Goal: Task Accomplishment & Management: Use online tool/utility

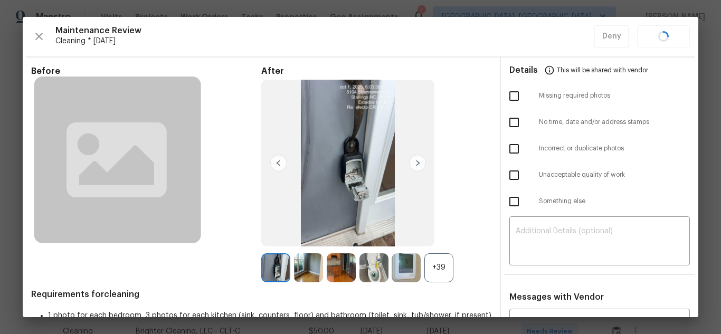
scroll to position [106, 0]
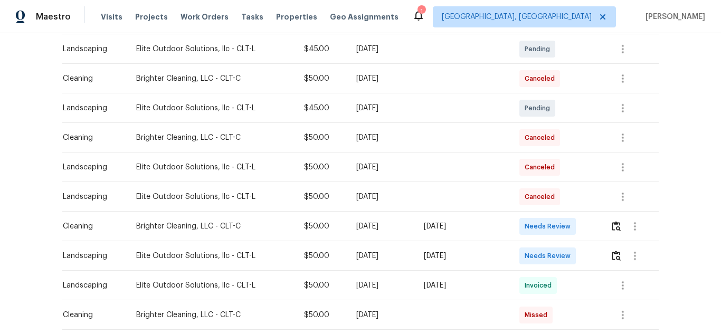
scroll to position [211, 0]
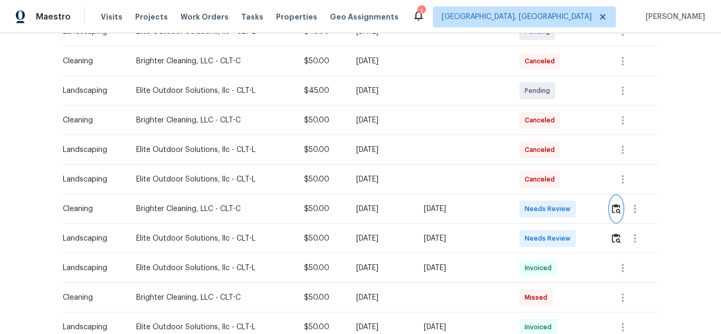
click at [617, 211] on img "button" at bounding box center [616, 209] width 9 height 10
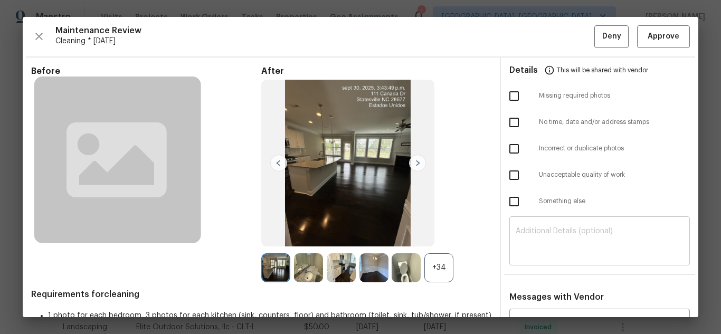
click at [565, 237] on textarea at bounding box center [600, 243] width 168 height 30
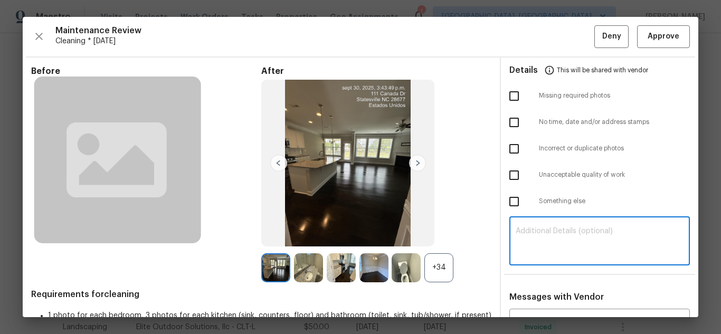
paste textarea "Maintenance Audit Team: Hello! Unfortunately, this cleaning visit completed on …"
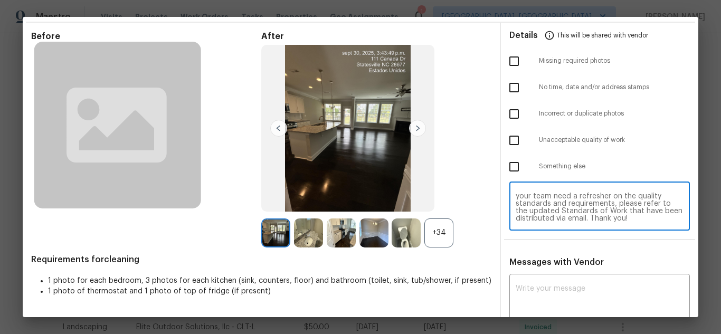
scroll to position [72, 0]
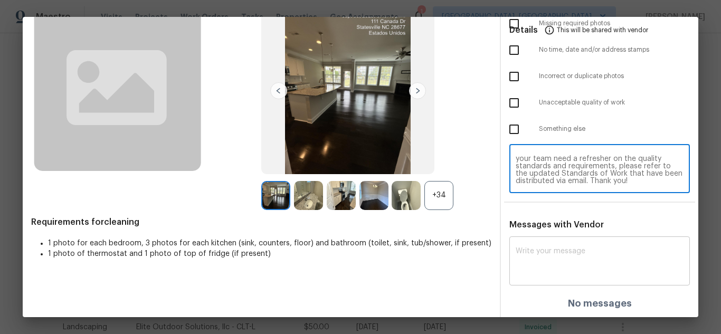
type textarea "Maintenance Audit Team: Hello! Unfortunately, this cleaning visit completed on …"
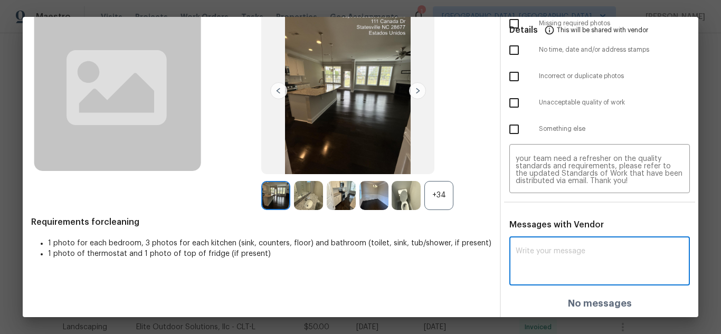
click at [576, 253] on textarea at bounding box center [600, 263] width 168 height 30
paste textarea "Maintenance Audit Team: Hello! Unfortunately, this cleaning visit completed on …"
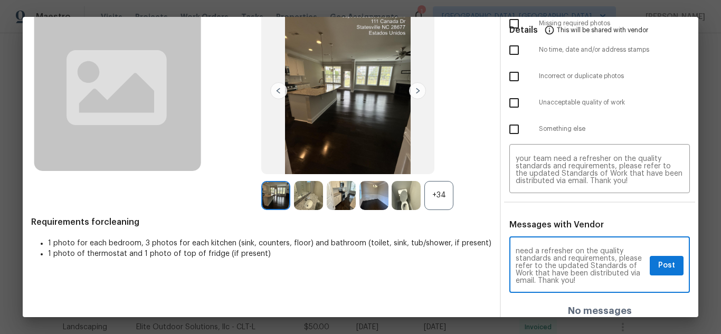
scroll to position [118, 0]
type textarea "Maintenance Audit Team: Hello! Unfortunately, this cleaning visit completed on …"
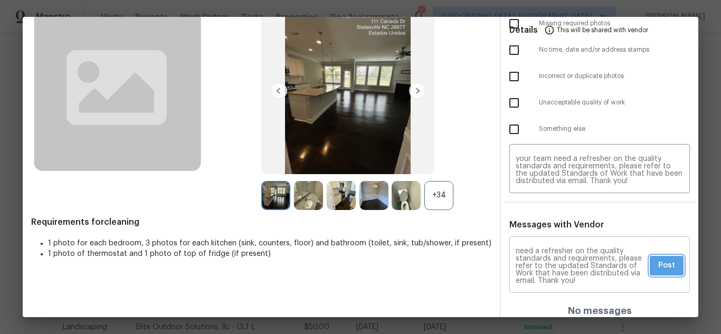
click at [660, 268] on span "Post" at bounding box center [667, 265] width 17 height 13
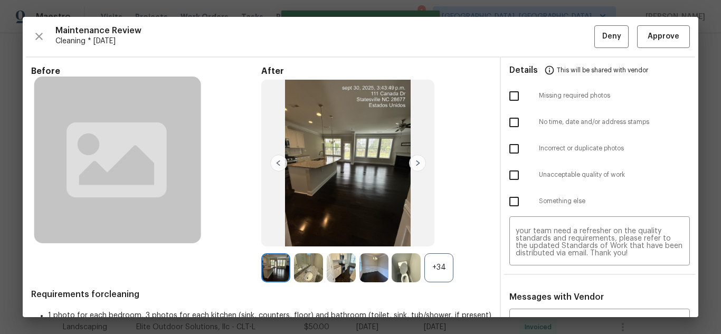
scroll to position [0, 0]
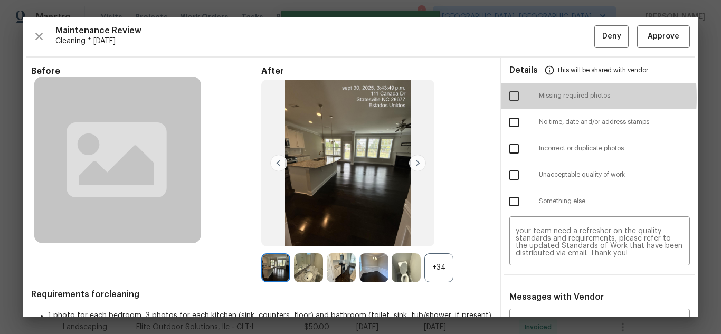
click at [509, 97] on input "checkbox" at bounding box center [514, 96] width 22 height 22
checkbox input "true"
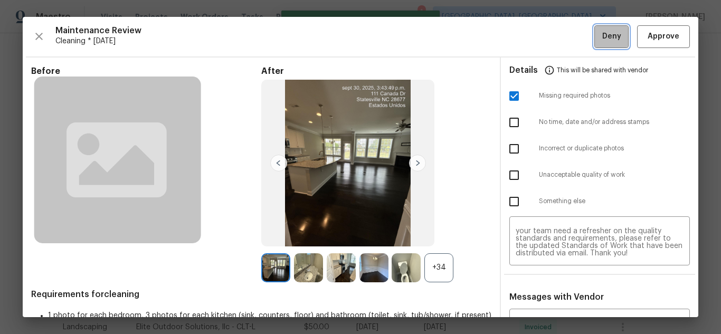
click at [605, 41] on span "Deny" at bounding box center [612, 36] width 19 height 13
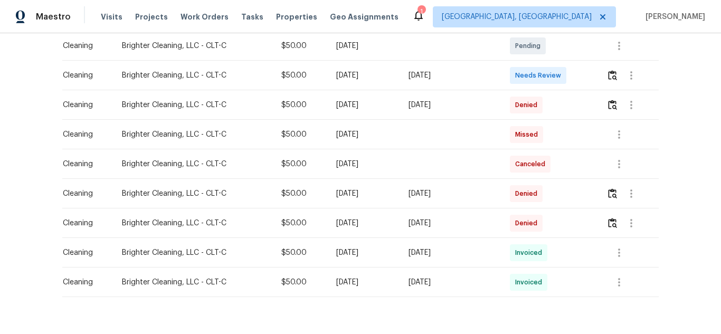
scroll to position [211, 0]
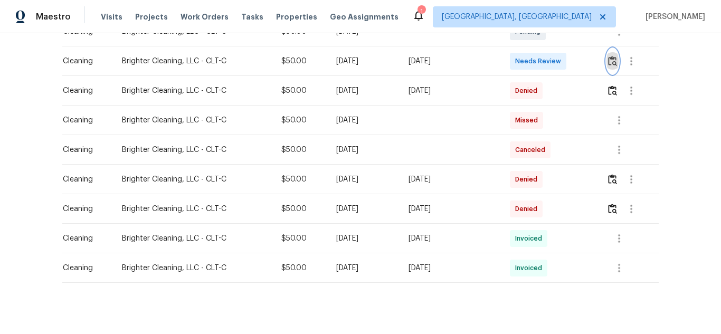
click at [616, 61] on img "button" at bounding box center [612, 61] width 9 height 10
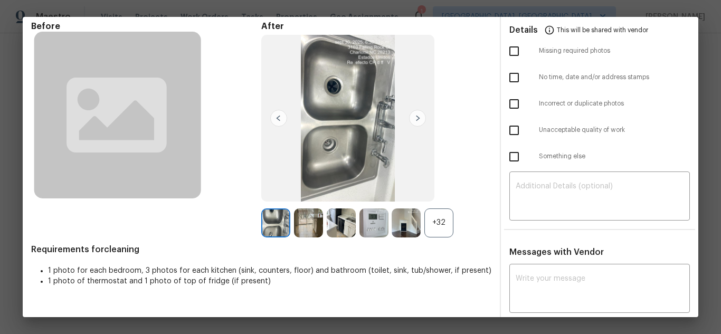
scroll to position [106, 0]
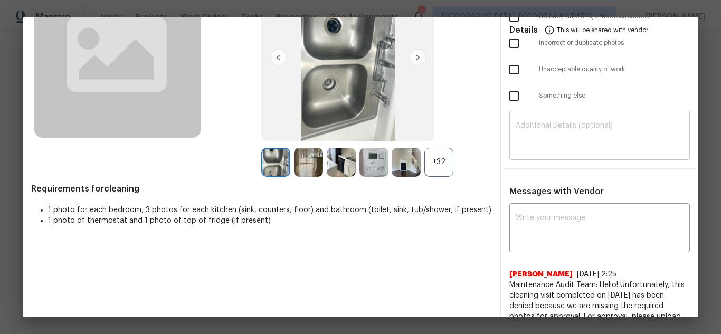
click at [573, 152] on div "​" at bounding box center [600, 137] width 181 height 46
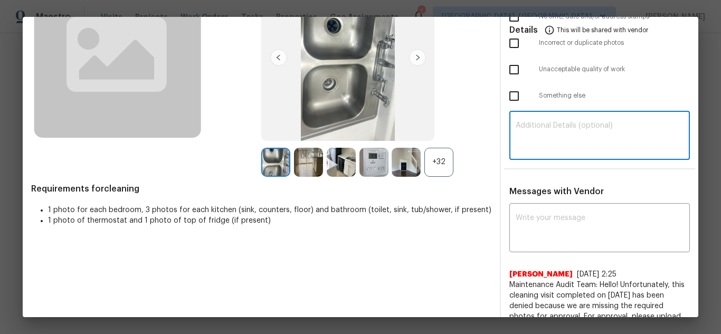
paste textarea "Maintenance Audit Team: Hello! Unfortunately, this Cleaning visit completed on …"
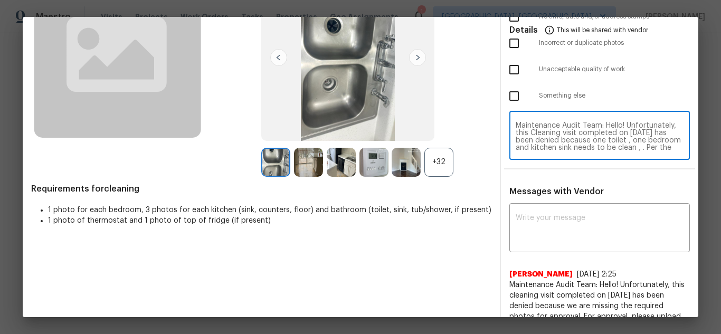
scroll to position [89, 0]
type textarea "Maintenance Audit Team: Hello! Unfortunately, this Cleaning visit completed on …"
click at [568, 219] on textarea at bounding box center [600, 229] width 168 height 30
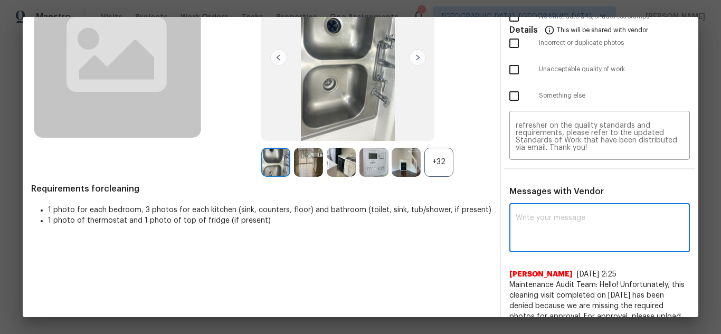
paste textarea "Maintenance Audit Team: Hello! Unfortunately, this Cleaning visit completed on …"
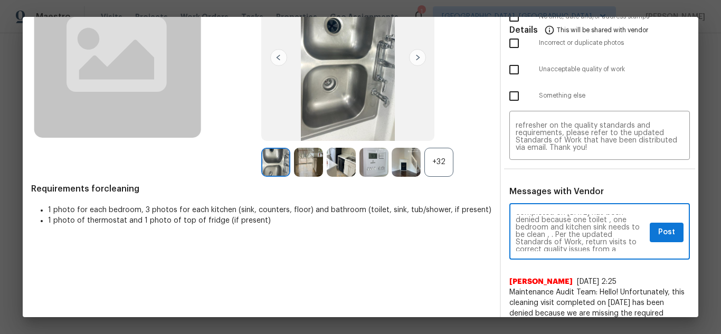
scroll to position [0, 0]
type textarea "Maintenance Audit Team: Hello! Unfortunately, this Cleaning visit completed on …"
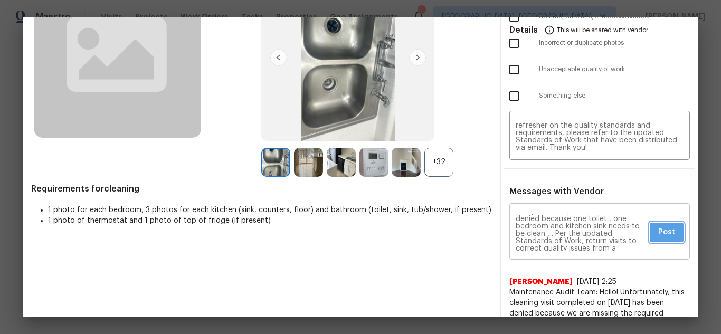
click at [660, 238] on span "Post" at bounding box center [667, 232] width 17 height 13
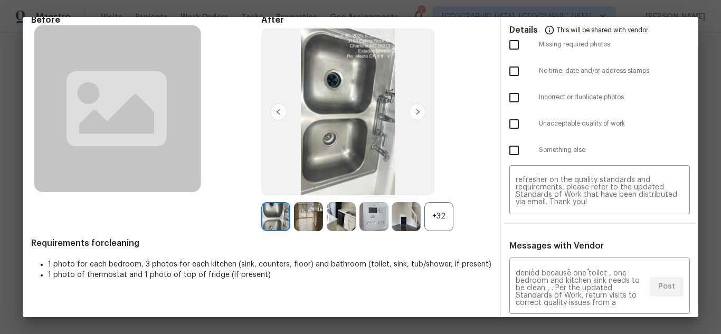
scroll to position [0, 0]
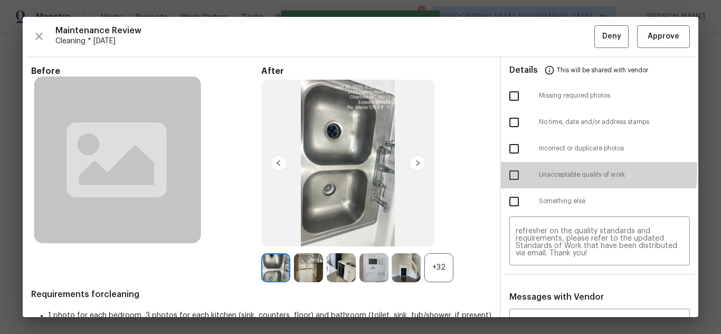
click at [511, 169] on input "checkbox" at bounding box center [514, 175] width 22 height 22
checkbox input "true"
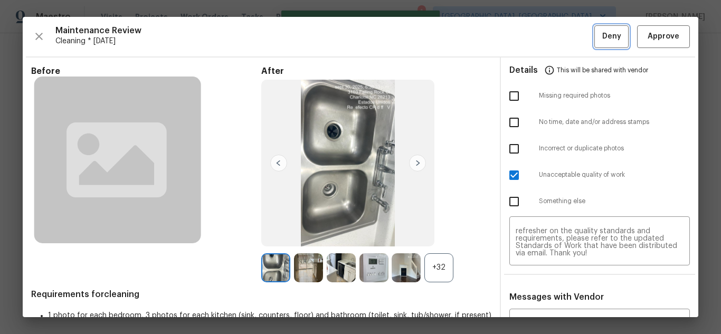
click at [597, 46] on button "Deny" at bounding box center [612, 36] width 34 height 23
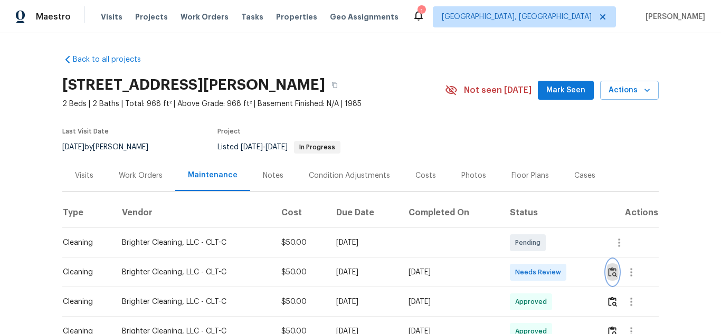
click at [615, 268] on img "button" at bounding box center [612, 272] width 9 height 10
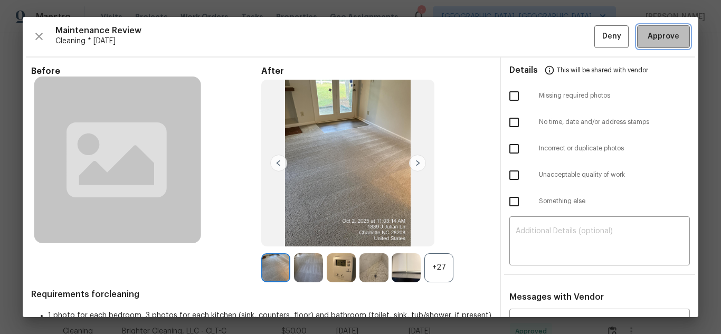
click at [659, 35] on span "Approve" at bounding box center [664, 36] width 32 height 13
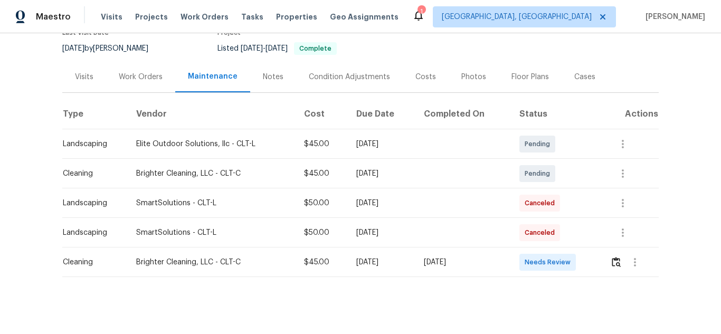
scroll to position [106, 0]
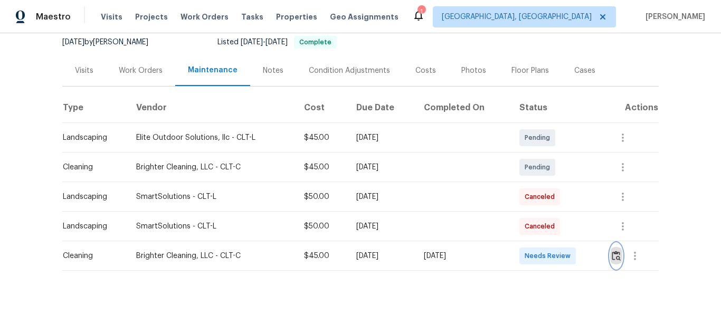
click at [617, 260] on img "button" at bounding box center [616, 256] width 9 height 10
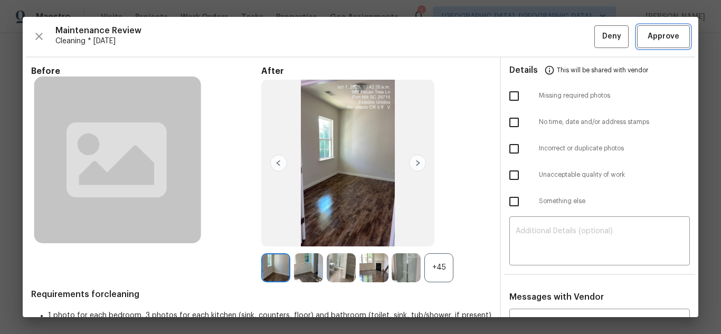
click at [651, 35] on span "Approve" at bounding box center [664, 36] width 32 height 13
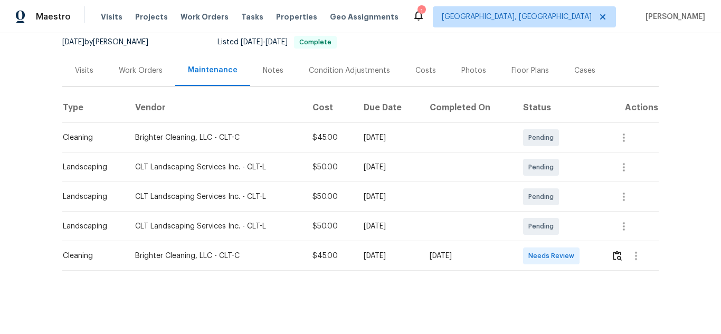
scroll to position [113, 0]
click at [613, 251] on img "button" at bounding box center [617, 256] width 9 height 10
